Goal: Information Seeking & Learning: Learn about a topic

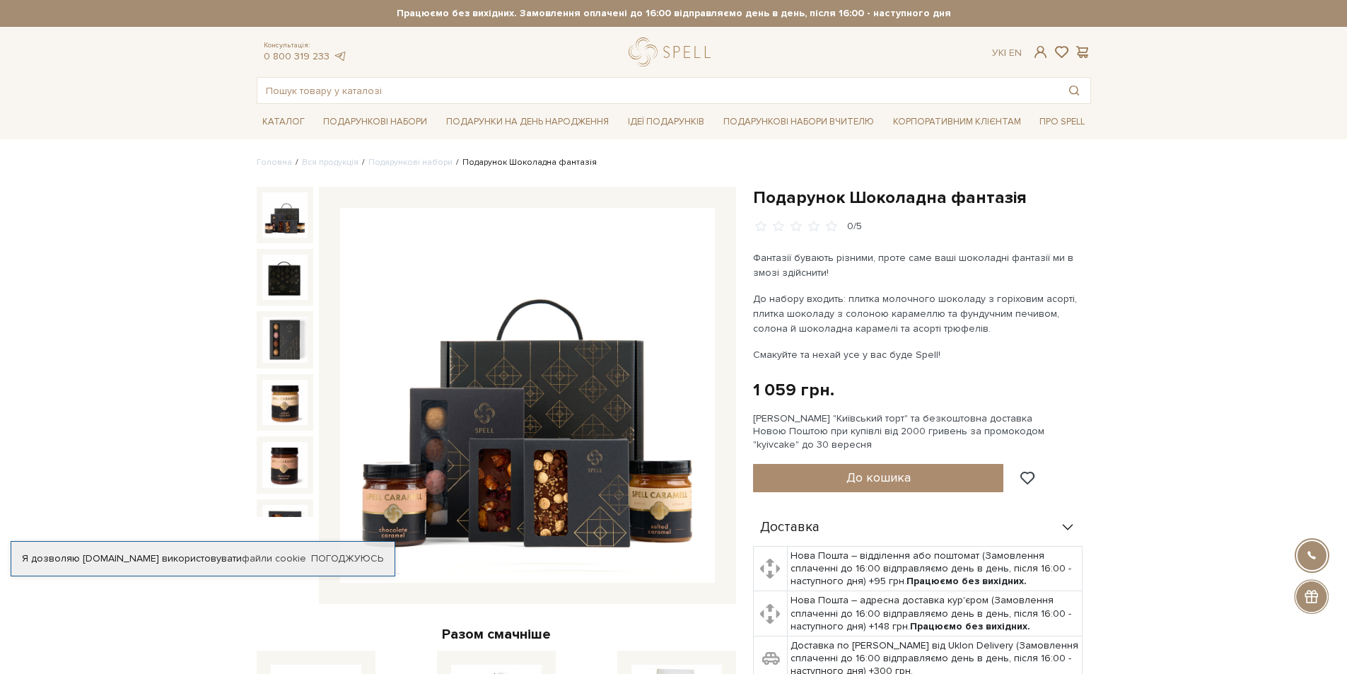
click at [491, 316] on img at bounding box center [527, 395] width 375 height 375
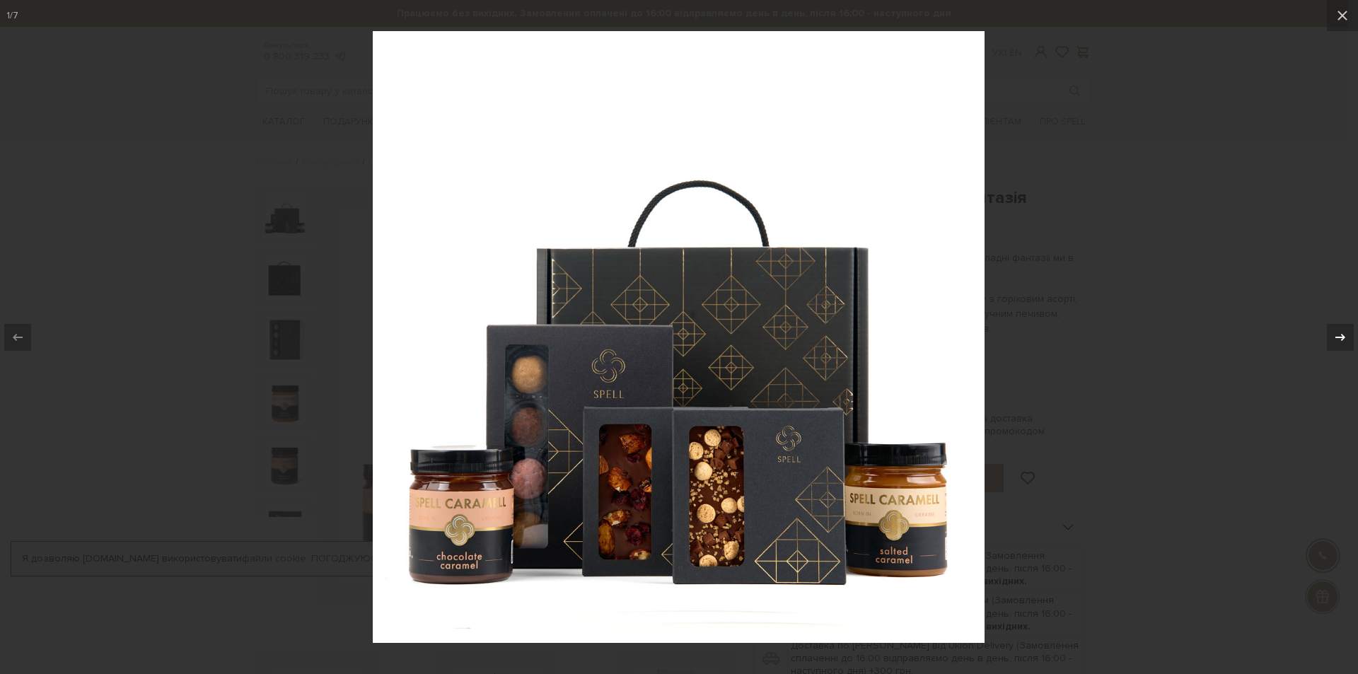
click at [1339, 324] on div at bounding box center [1340, 337] width 27 height 27
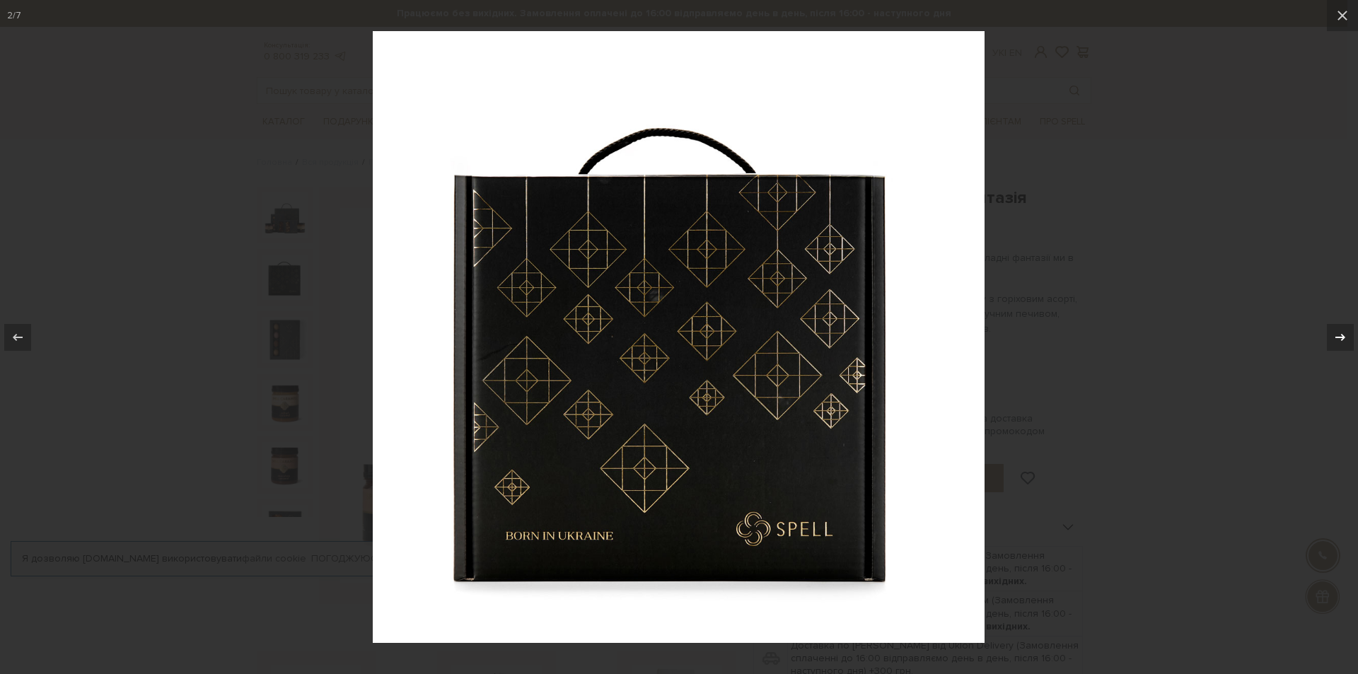
click at [1336, 337] on icon at bounding box center [1340, 336] width 10 height 7
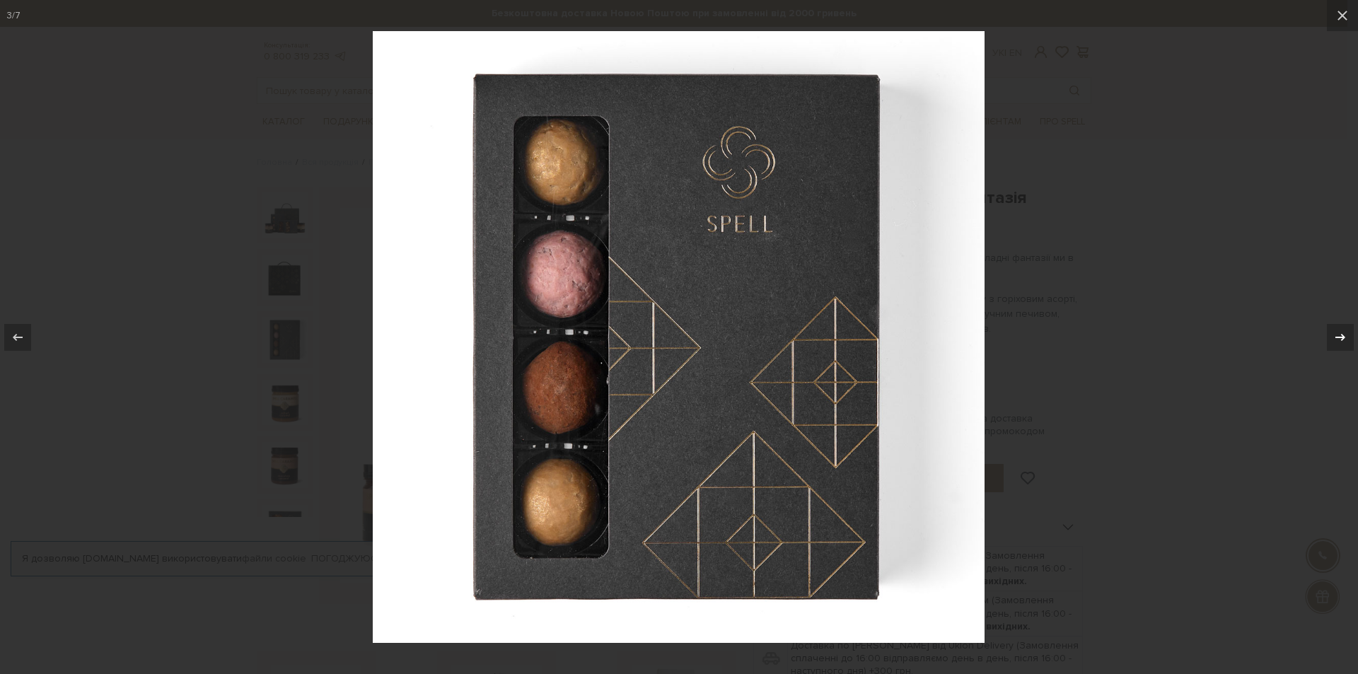
click at [1334, 339] on icon at bounding box center [1340, 337] width 17 height 17
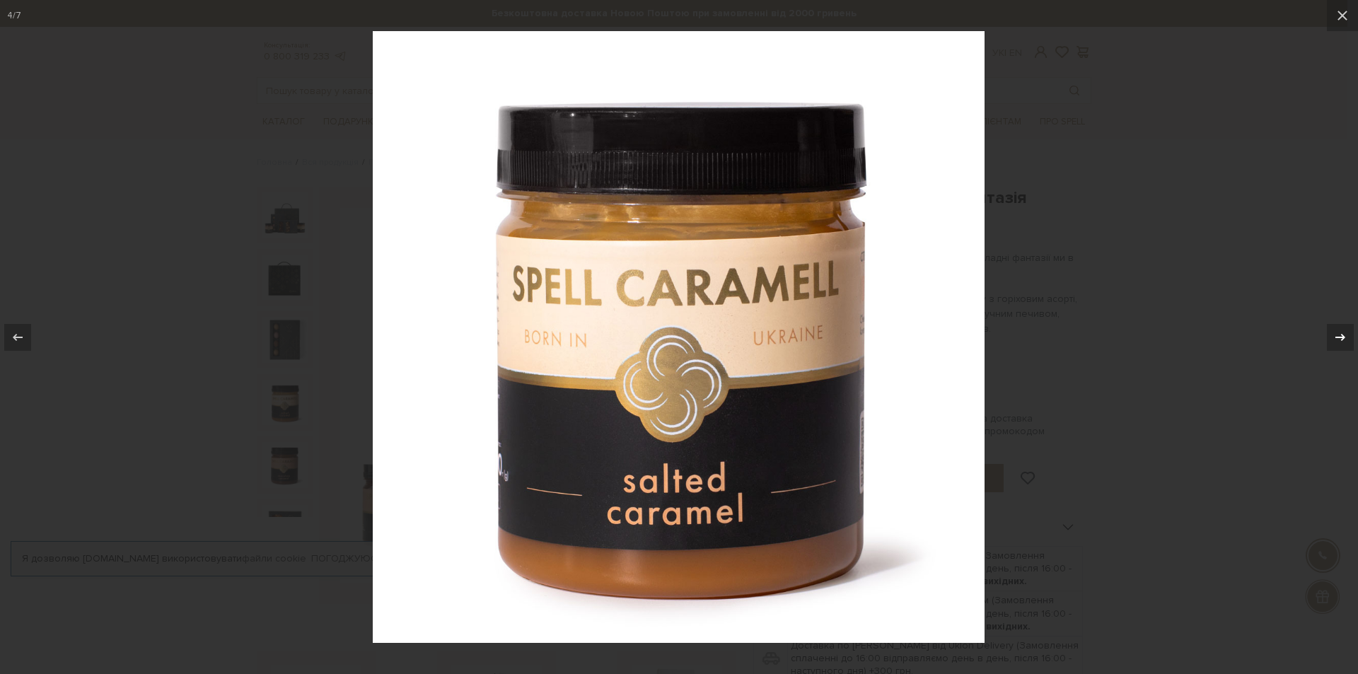
click at [1333, 341] on icon at bounding box center [1340, 337] width 17 height 17
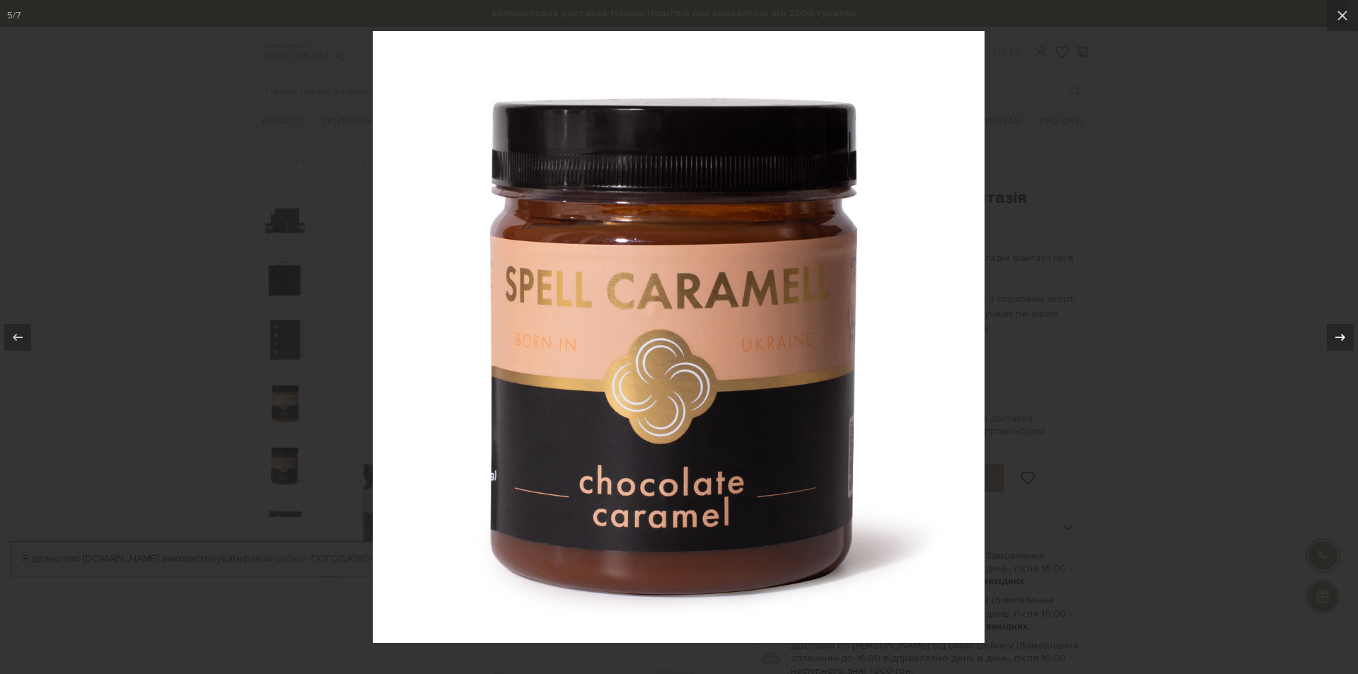
click at [1346, 340] on icon at bounding box center [1340, 337] width 17 height 17
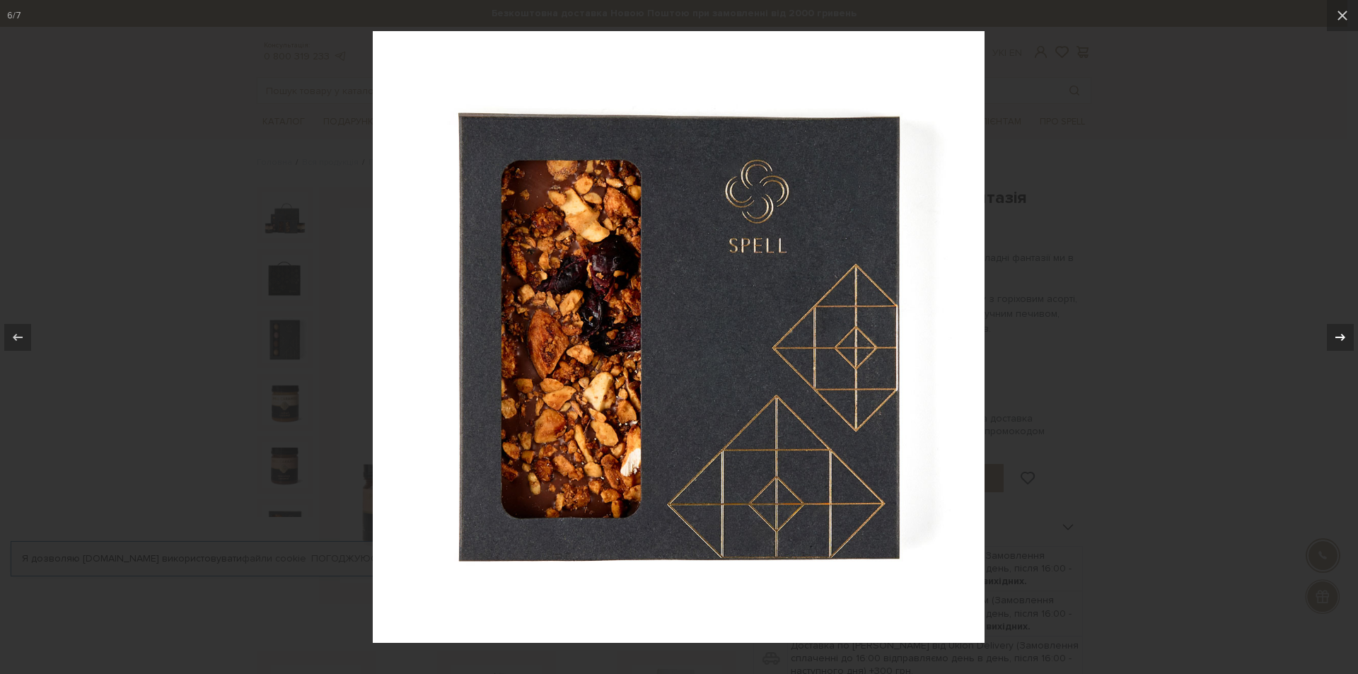
click at [1347, 340] on icon at bounding box center [1340, 337] width 17 height 17
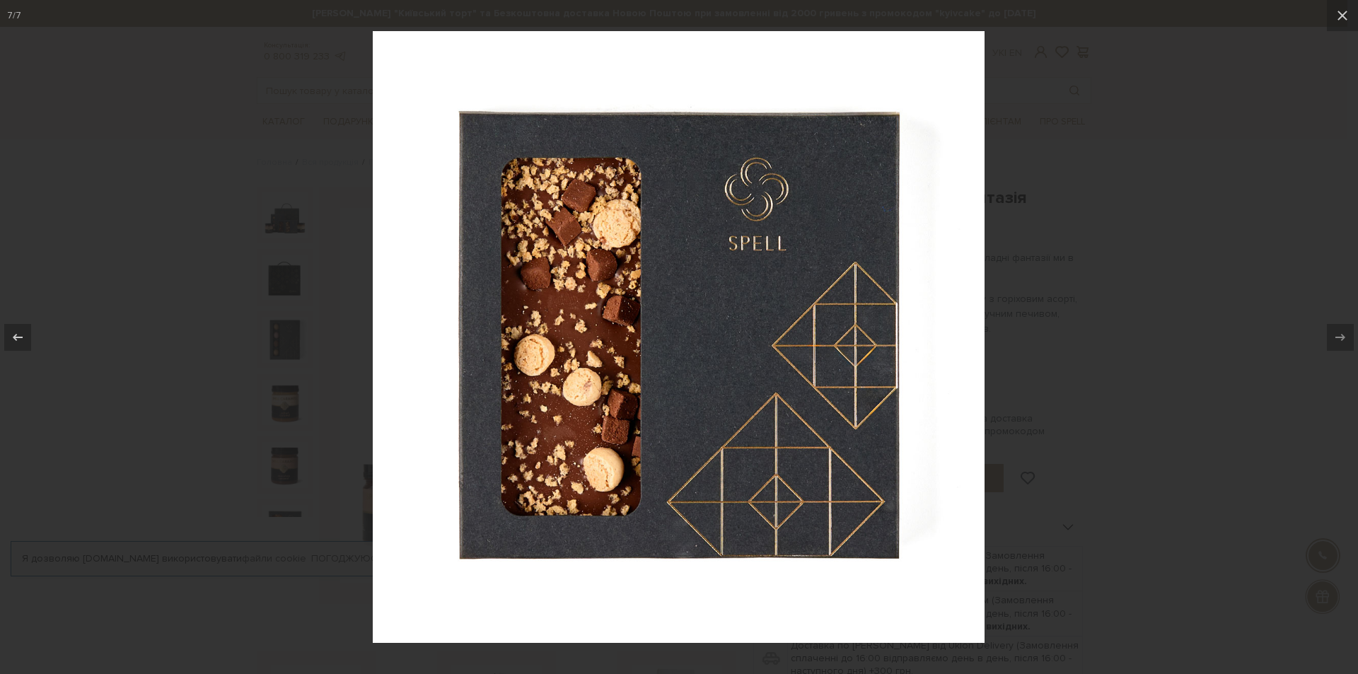
click at [1315, 268] on div at bounding box center [679, 337] width 1358 height 674
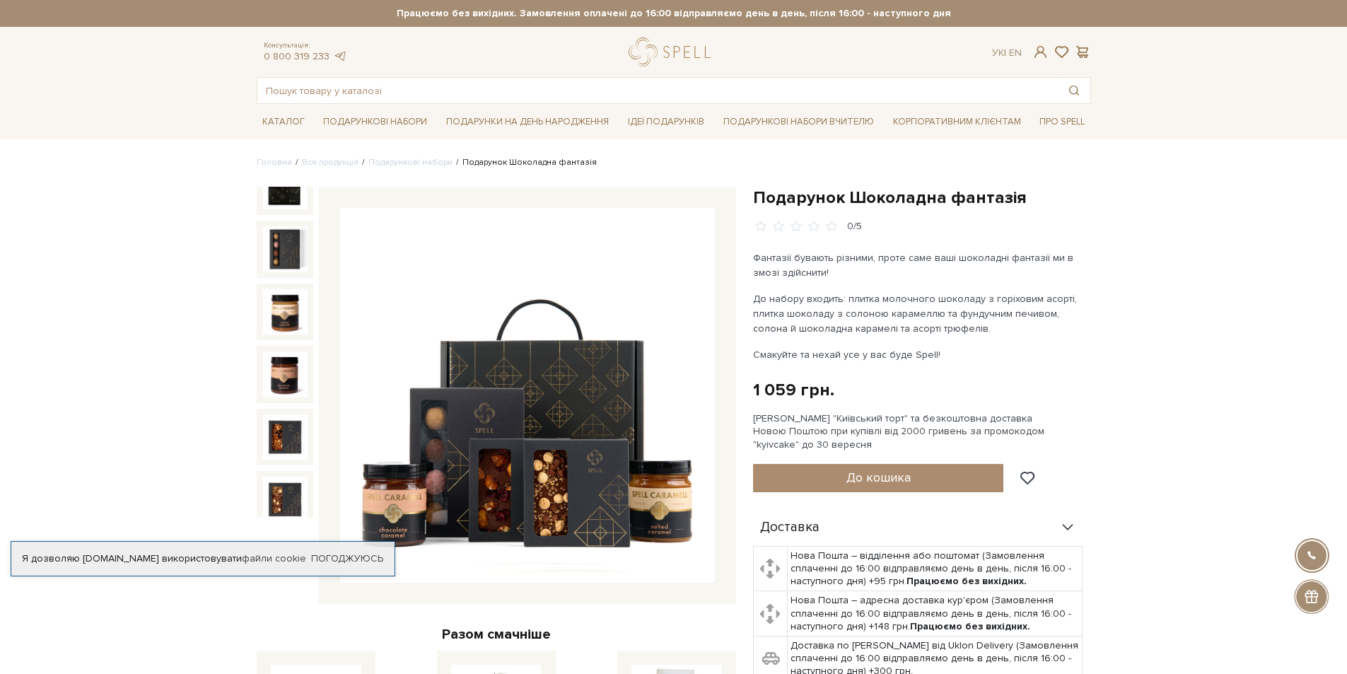
click at [658, 349] on img at bounding box center [527, 395] width 375 height 375
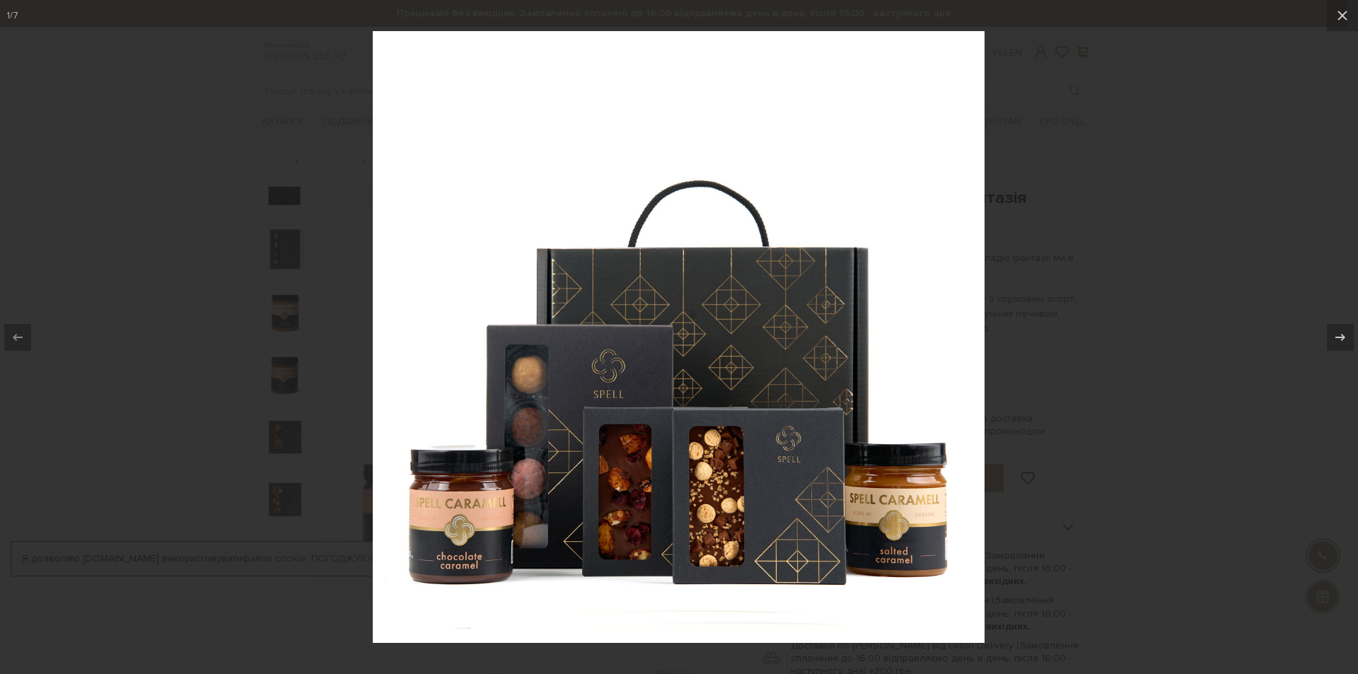
click at [1061, 397] on div at bounding box center [679, 337] width 1358 height 674
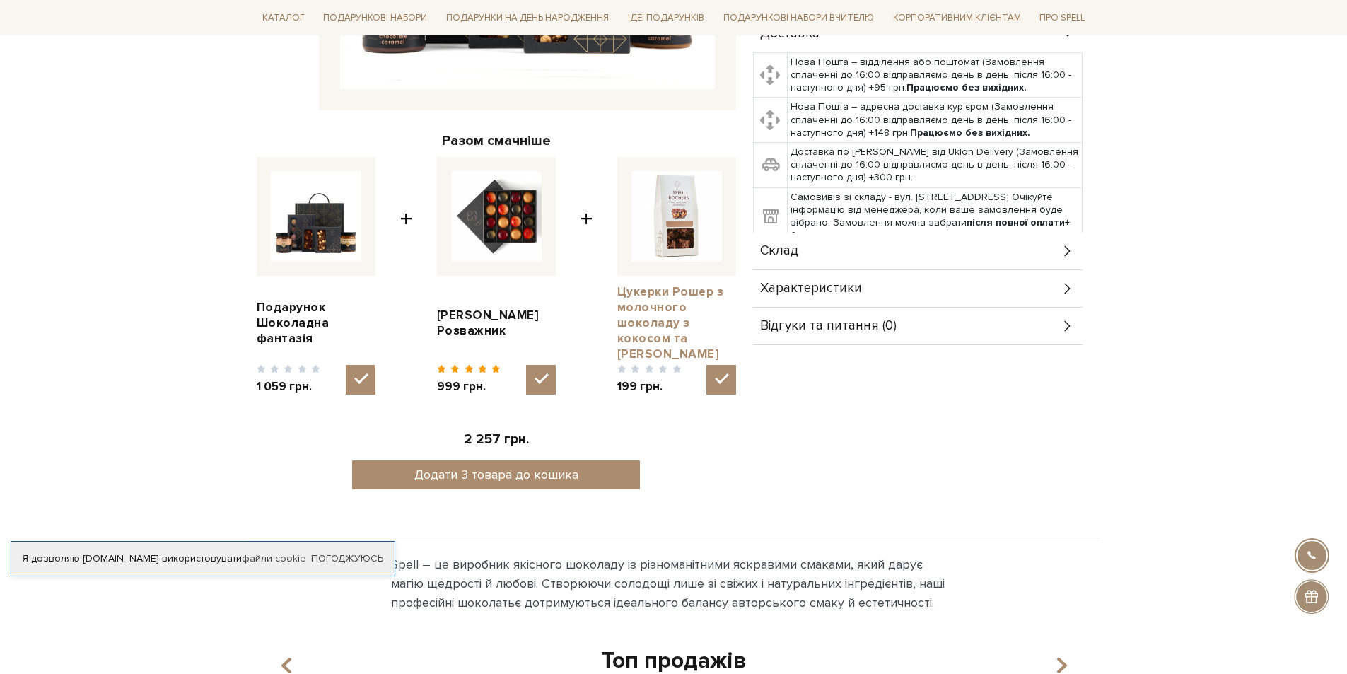
scroll to position [480, 0]
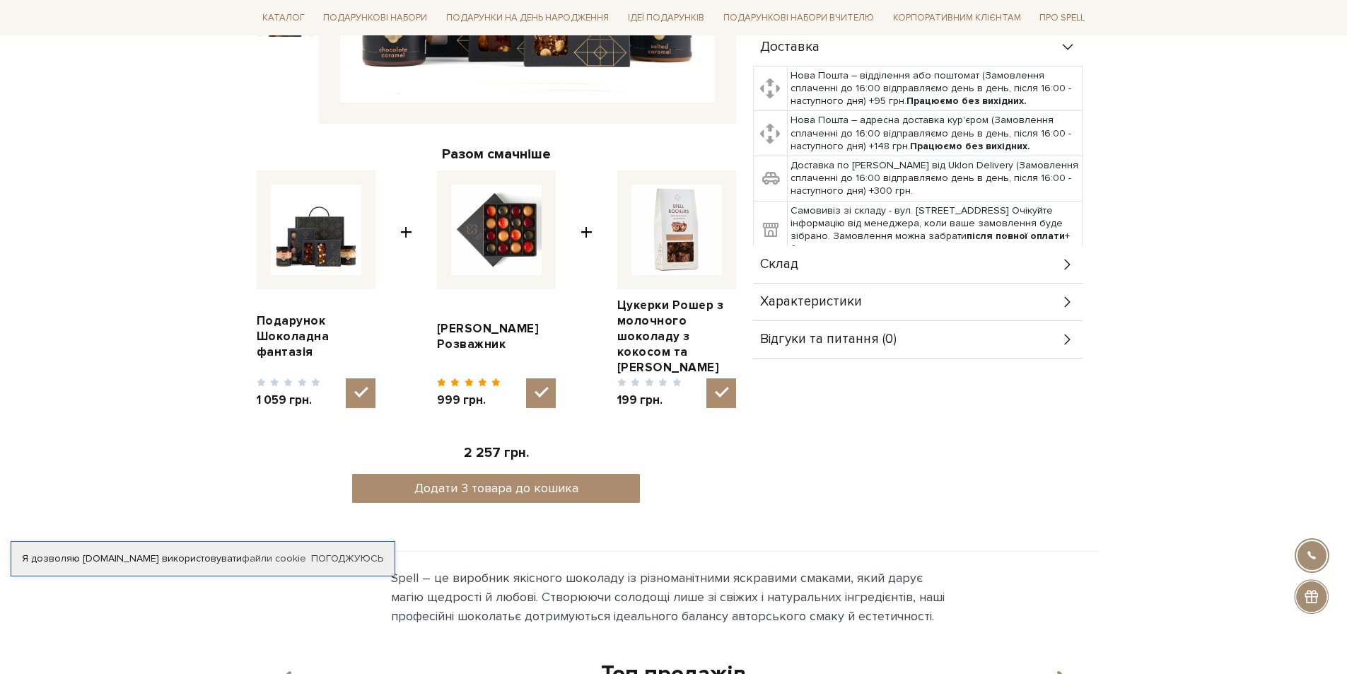
click at [821, 310] on div "Характеристики" at bounding box center [918, 302] width 330 height 37
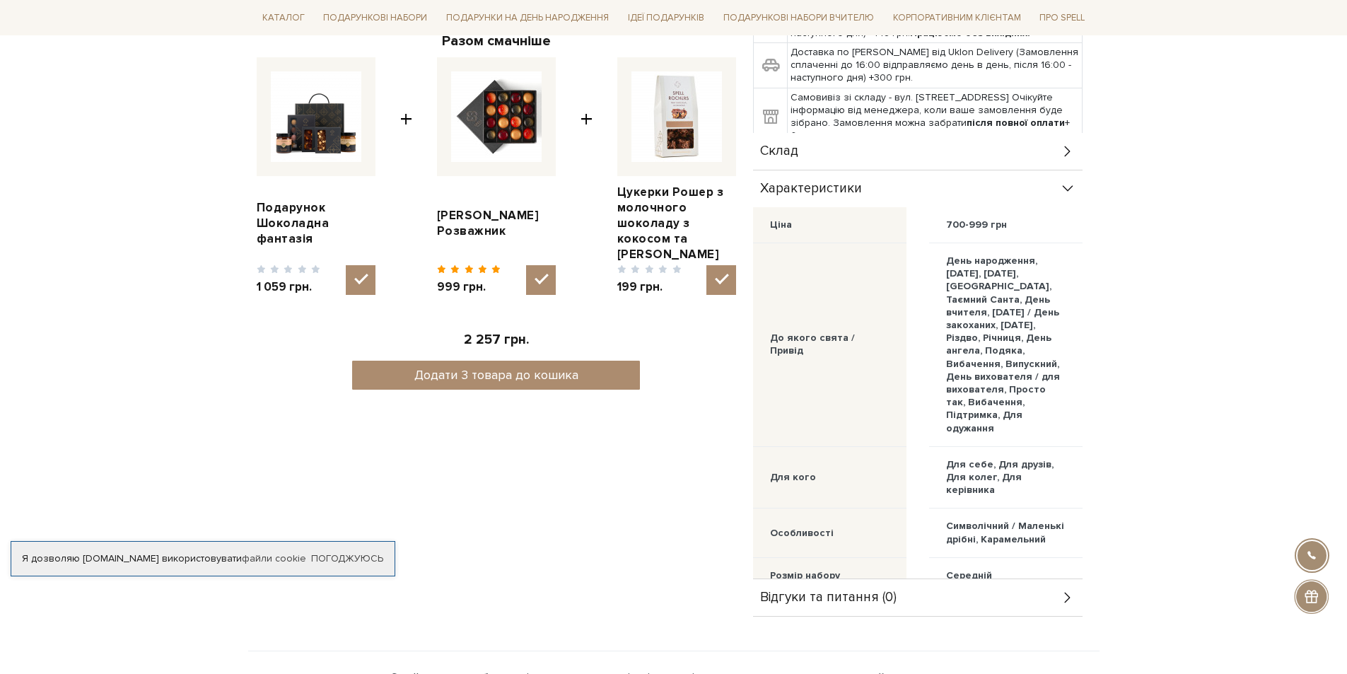
scroll to position [716, 0]
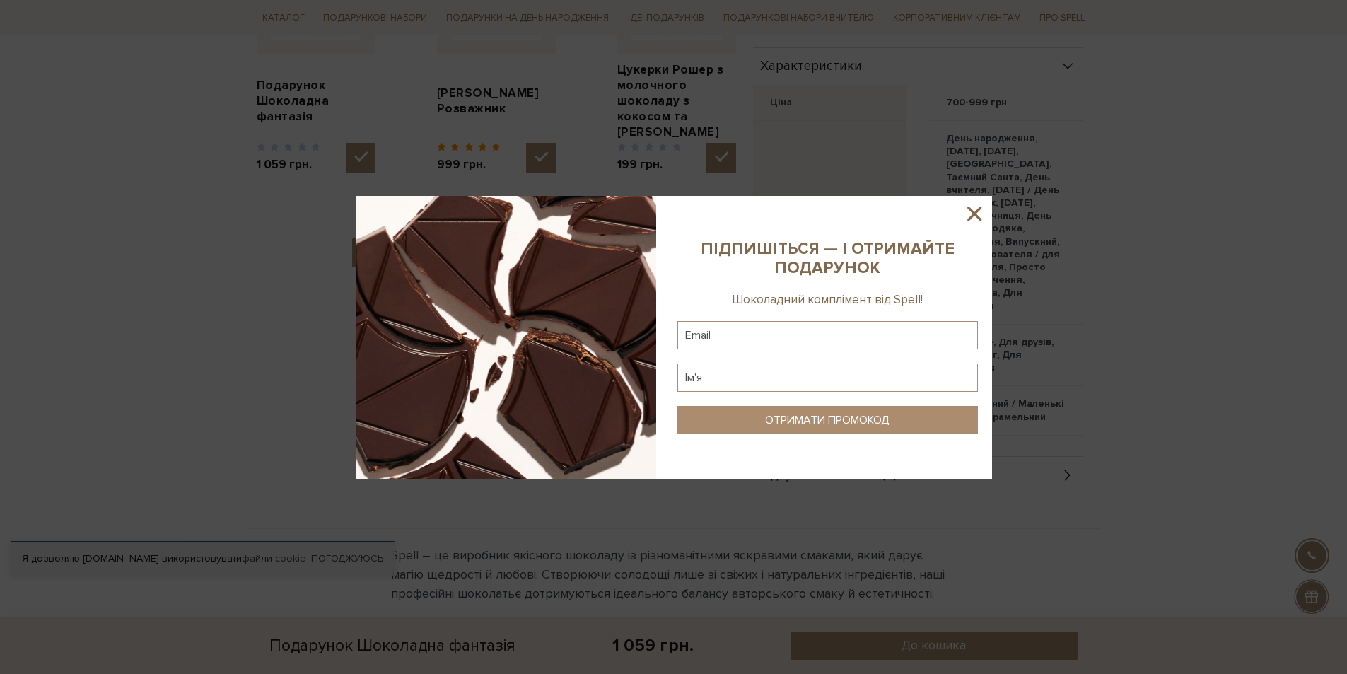
click at [978, 218] on icon at bounding box center [975, 214] width 14 height 14
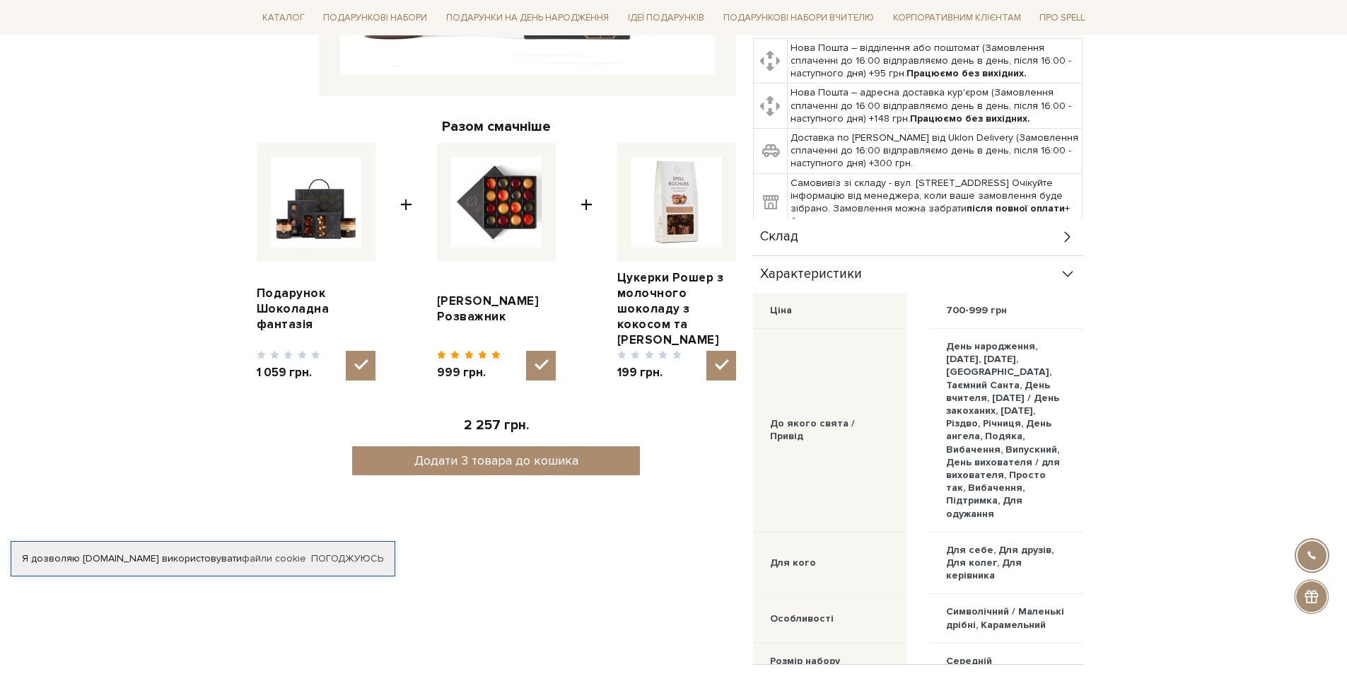
scroll to position [480, 0]
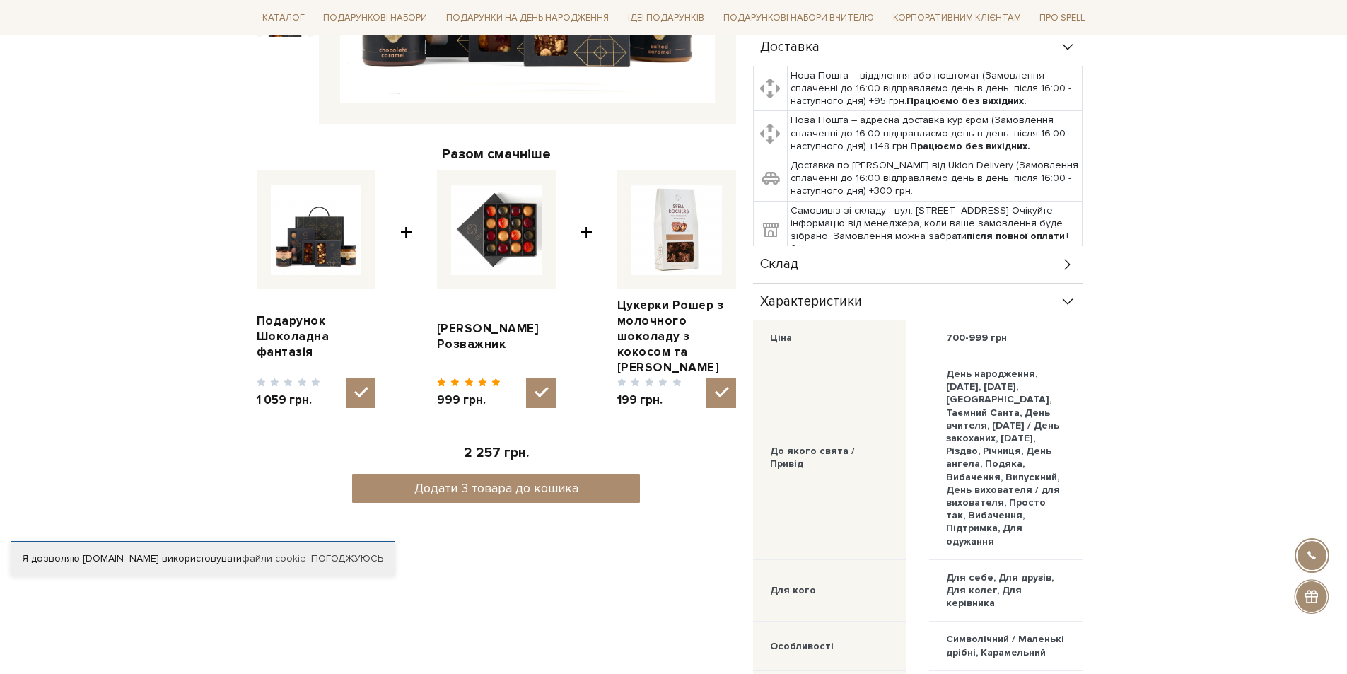
click at [868, 277] on div "Склад" at bounding box center [918, 264] width 330 height 37
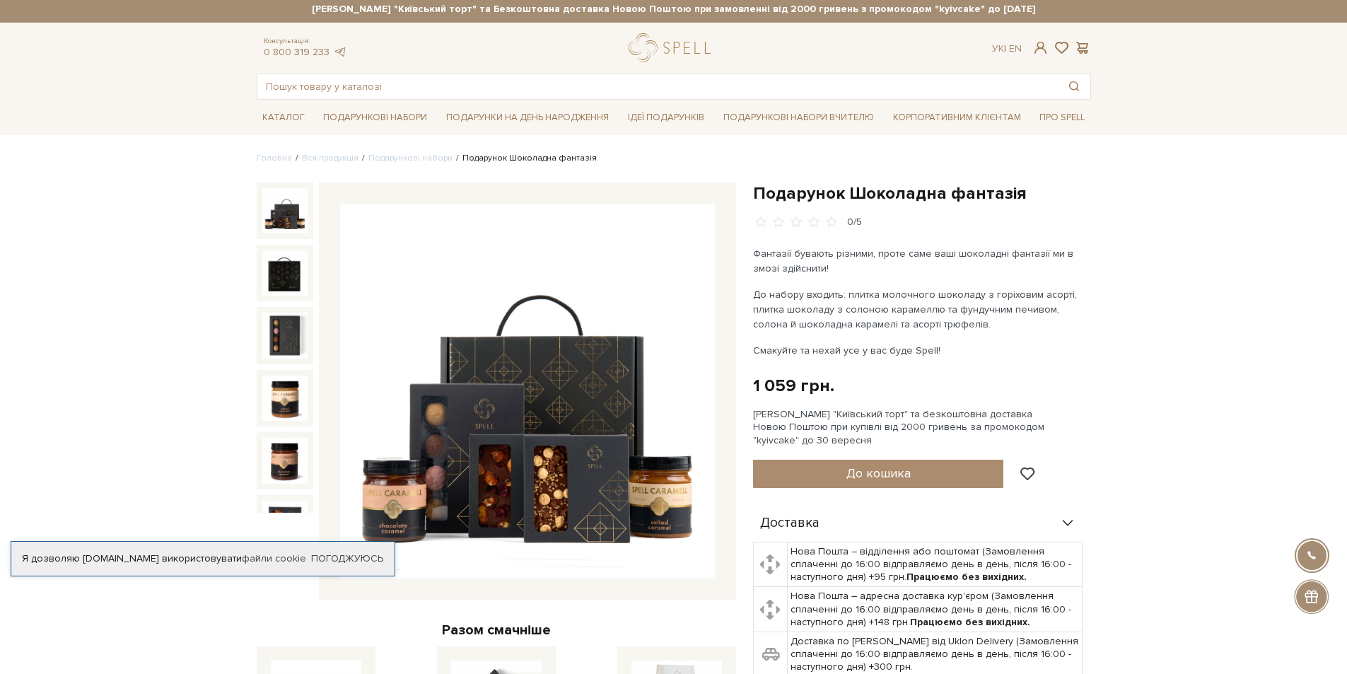
scroll to position [0, 0]
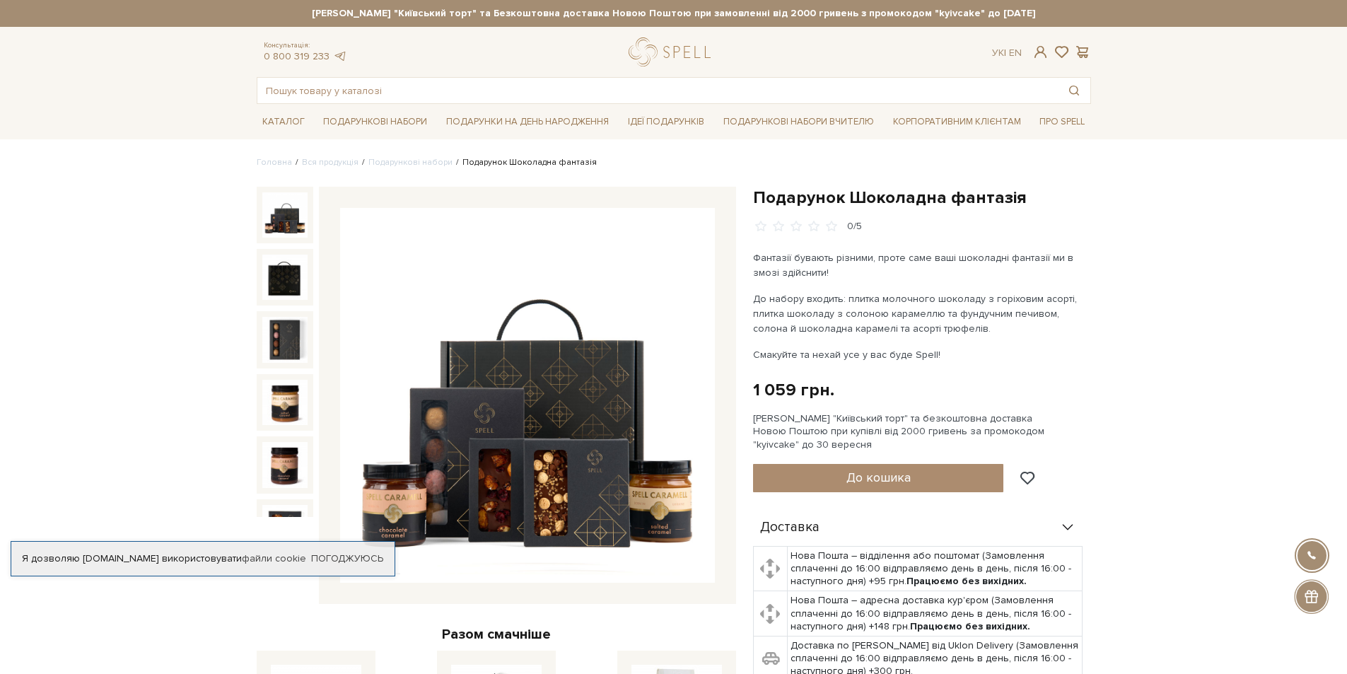
click at [610, 374] on img at bounding box center [527, 395] width 375 height 375
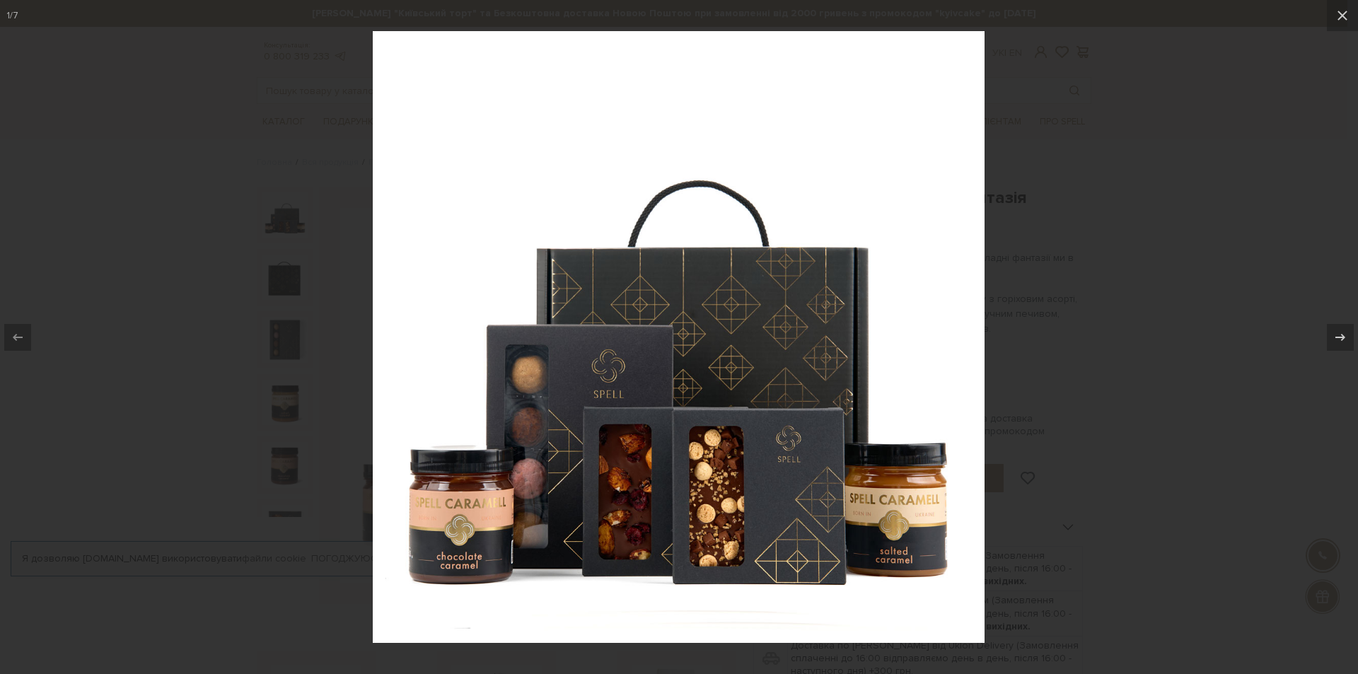
click at [1151, 428] on div at bounding box center [679, 337] width 1358 height 674
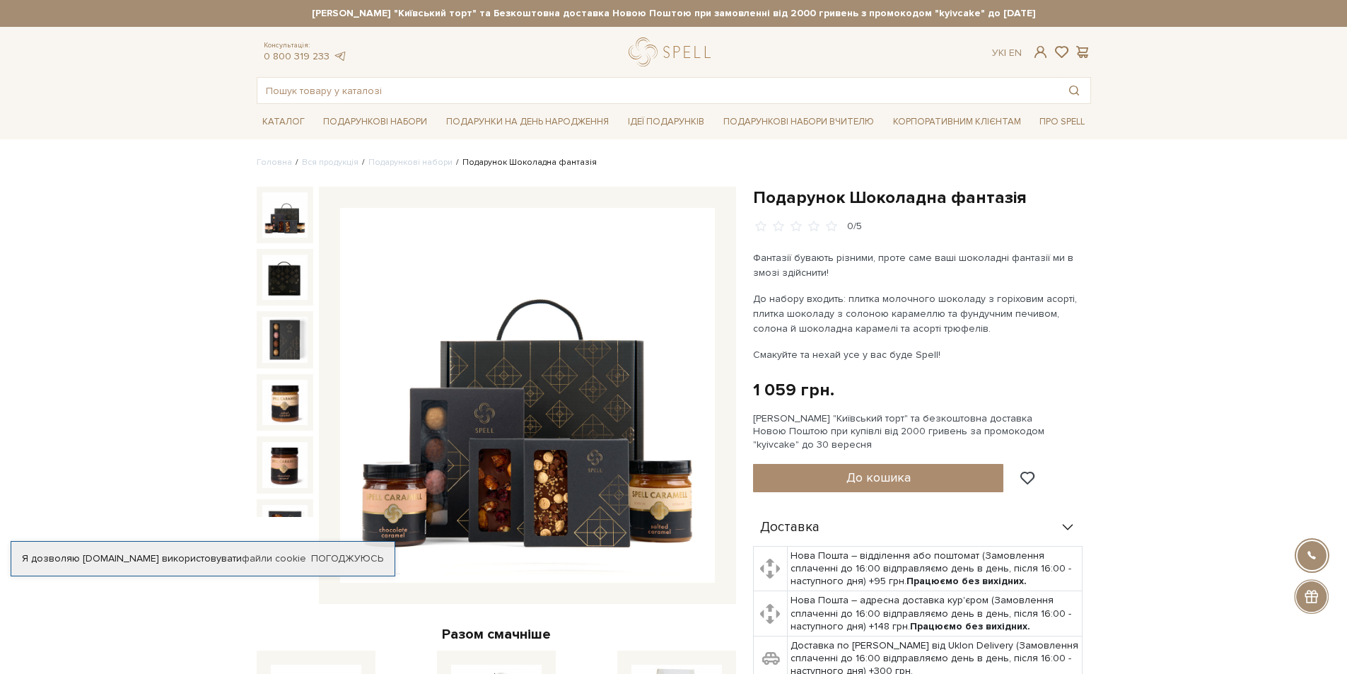
click at [559, 330] on img at bounding box center [527, 395] width 375 height 375
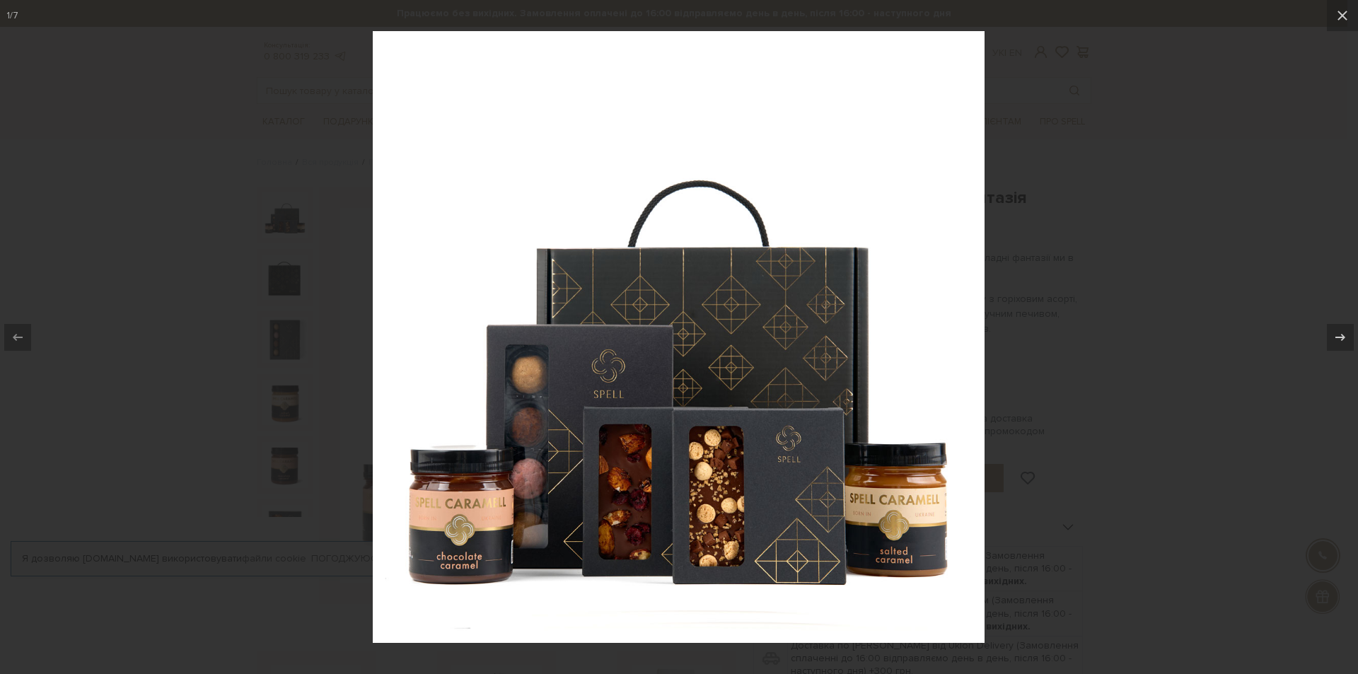
drag, startPoint x: 1091, startPoint y: 484, endPoint x: 1033, endPoint y: 449, distance: 67.3
click at [1091, 485] on div at bounding box center [679, 337] width 1358 height 674
